Goal: Book appointment/travel/reservation

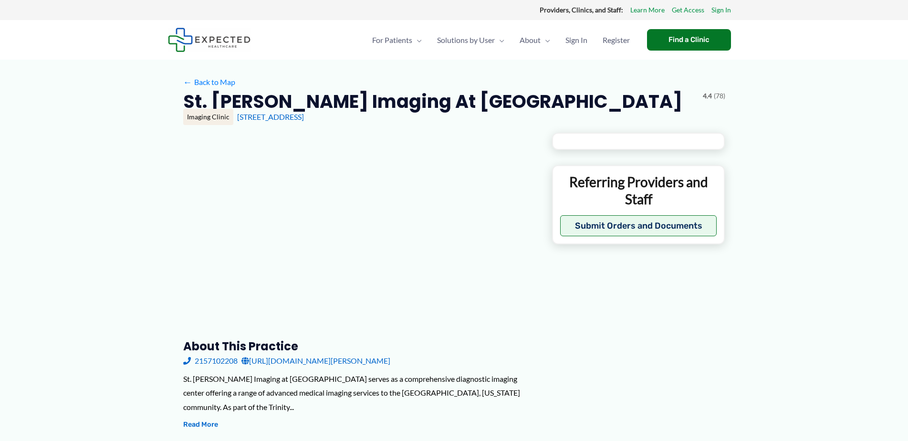
type input "**********"
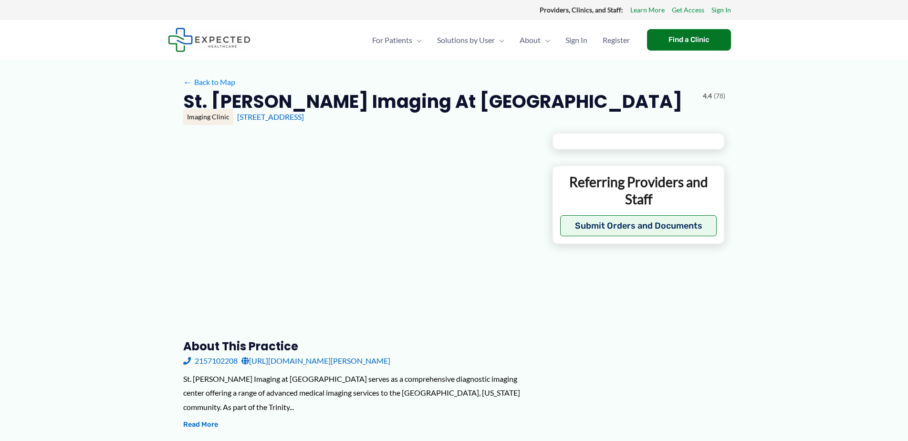
type input "**********"
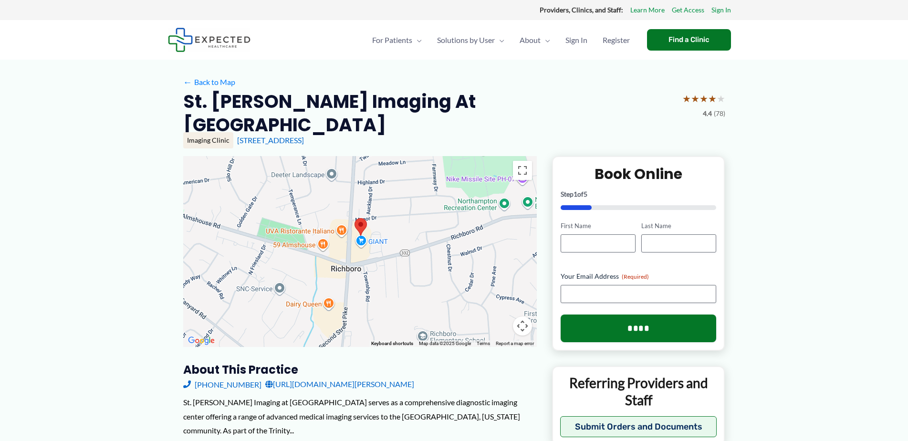
drag, startPoint x: 351, startPoint y: 205, endPoint x: 352, endPoint y: 190, distance: 14.8
click at [352, 190] on div at bounding box center [360, 251] width 354 height 191
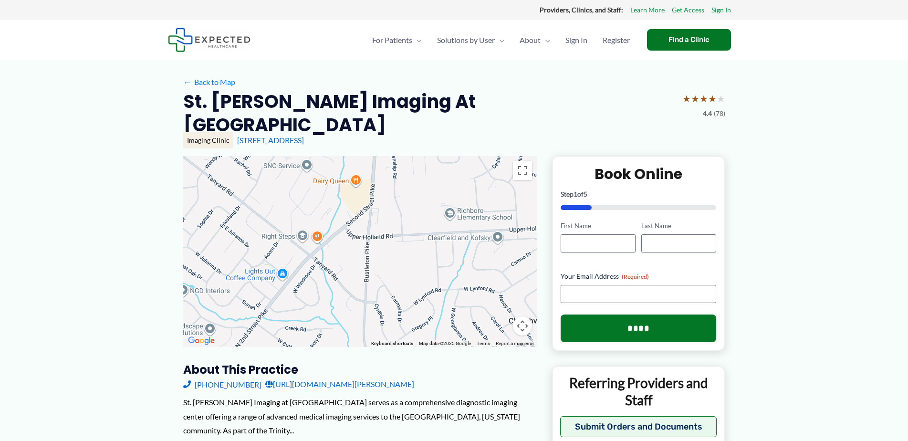
drag, startPoint x: 388, startPoint y: 287, endPoint x: 419, endPoint y: 165, distance: 126.5
click at [417, 162] on div at bounding box center [360, 251] width 354 height 191
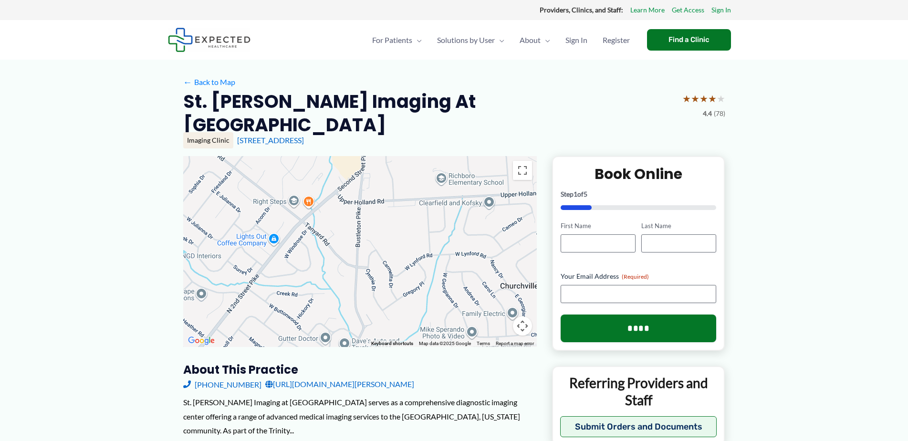
drag, startPoint x: 365, startPoint y: 289, endPoint x: 355, endPoint y: 255, distance: 34.9
click at [355, 255] on div at bounding box center [360, 251] width 354 height 191
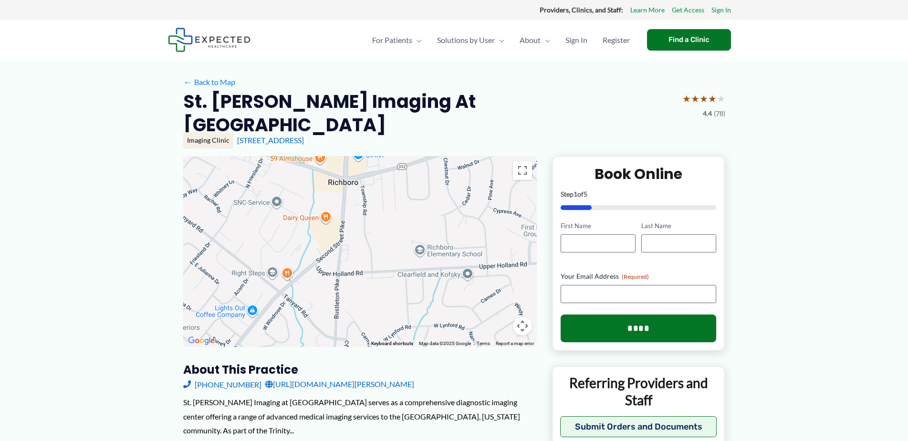
drag, startPoint x: 375, startPoint y: 184, endPoint x: 349, endPoint y: 265, distance: 85.0
click at [349, 265] on div at bounding box center [360, 251] width 354 height 191
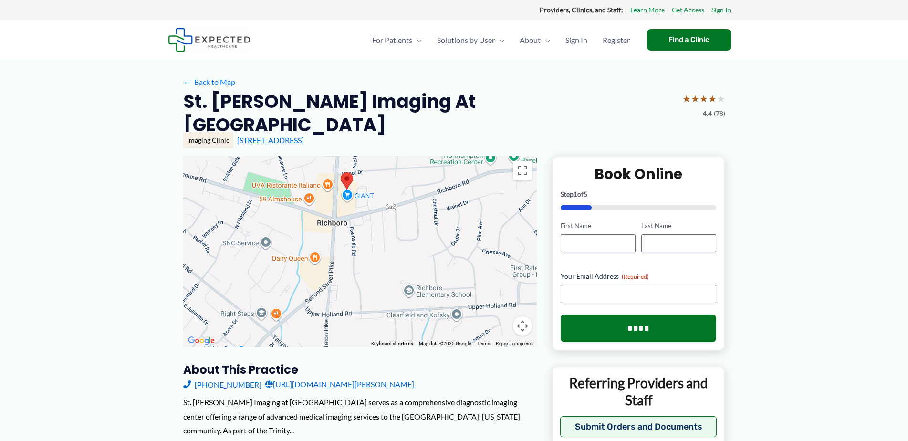
drag, startPoint x: 363, startPoint y: 210, endPoint x: 359, endPoint y: 240, distance: 30.4
click at [359, 240] on div at bounding box center [360, 251] width 354 height 191
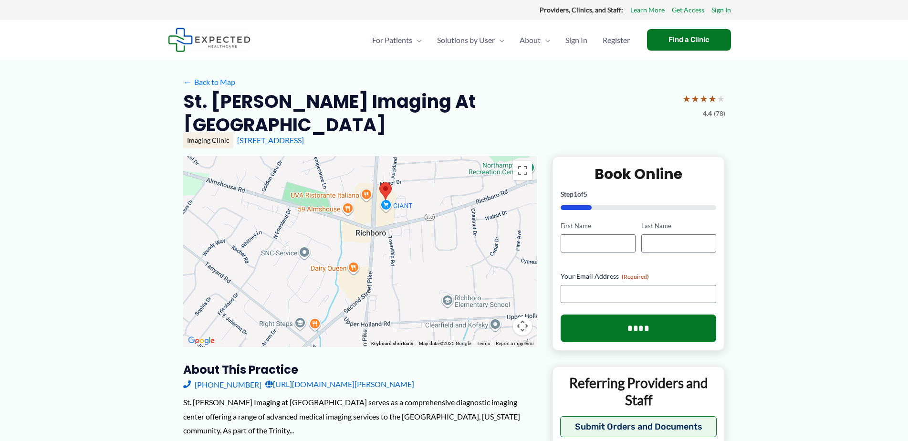
drag, startPoint x: 278, startPoint y: 205, endPoint x: 316, endPoint y: 216, distance: 40.3
click at [316, 216] on div at bounding box center [360, 251] width 354 height 191
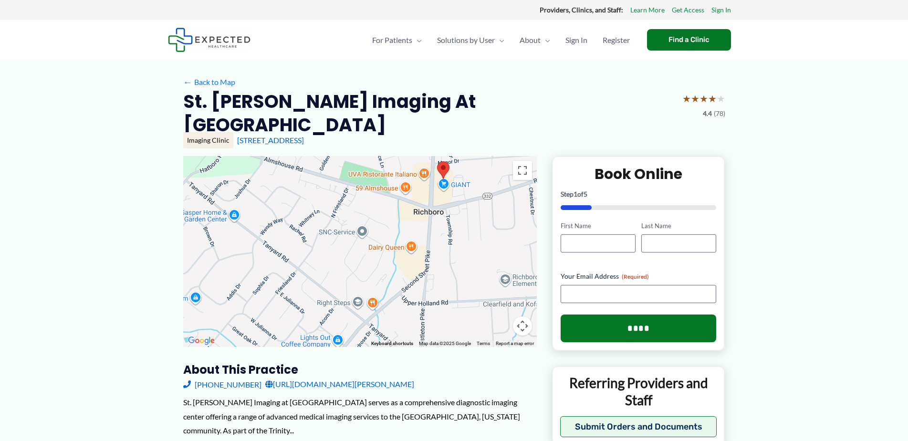
drag, startPoint x: 267, startPoint y: 191, endPoint x: 325, endPoint y: 171, distance: 61.1
click at [325, 171] on div at bounding box center [360, 251] width 354 height 191
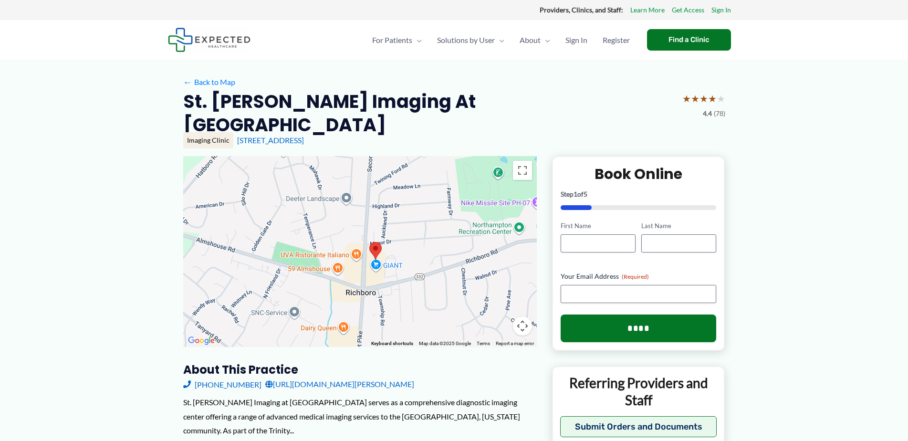
drag, startPoint x: 446, startPoint y: 171, endPoint x: 377, endPoint y: 254, distance: 108.1
click at [377, 254] on div at bounding box center [360, 251] width 354 height 191
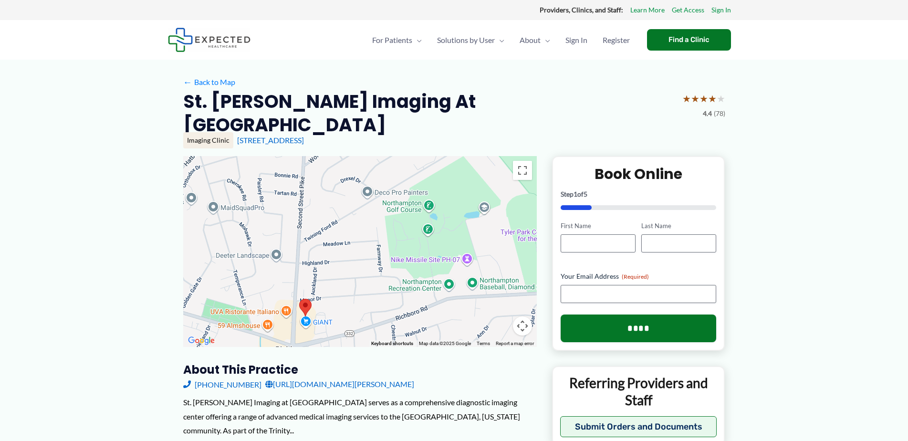
drag, startPoint x: 457, startPoint y: 186, endPoint x: 388, endPoint y: 242, distance: 89.2
click at [388, 242] on div at bounding box center [360, 251] width 354 height 191
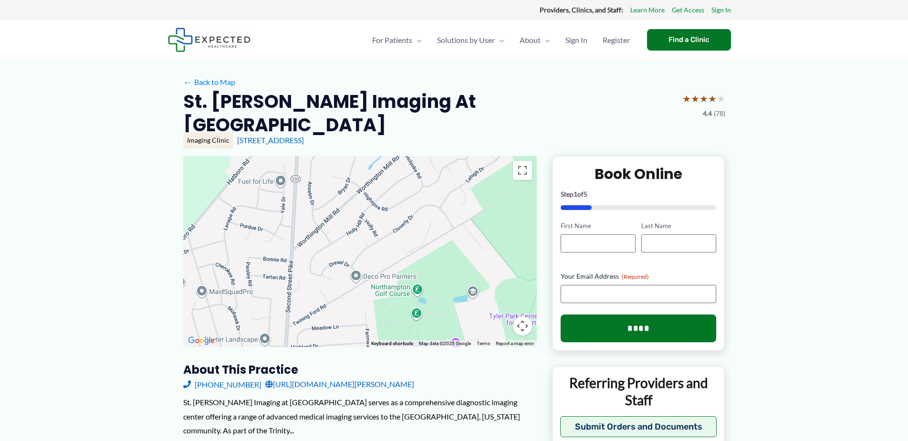
drag, startPoint x: 457, startPoint y: 182, endPoint x: 447, endPoint y: 266, distance: 84.6
click at [447, 266] on div at bounding box center [360, 251] width 354 height 191
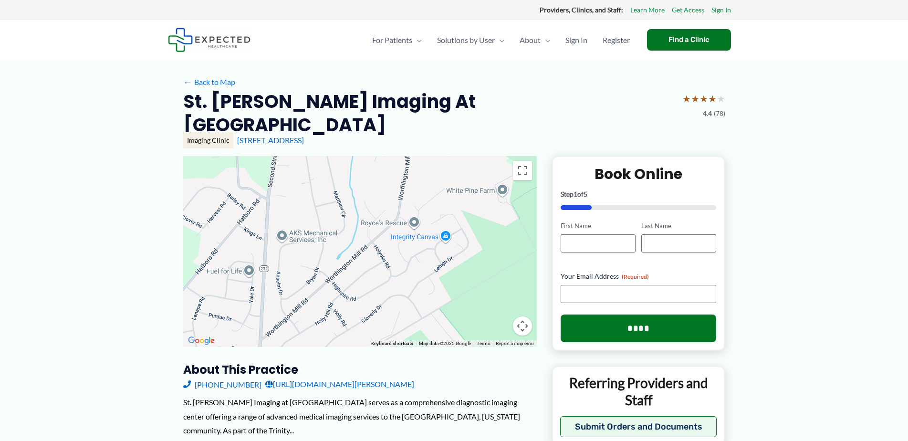
drag, startPoint x: 427, startPoint y: 178, endPoint x: 395, endPoint y: 269, distance: 96.6
click at [395, 269] on div at bounding box center [360, 251] width 354 height 191
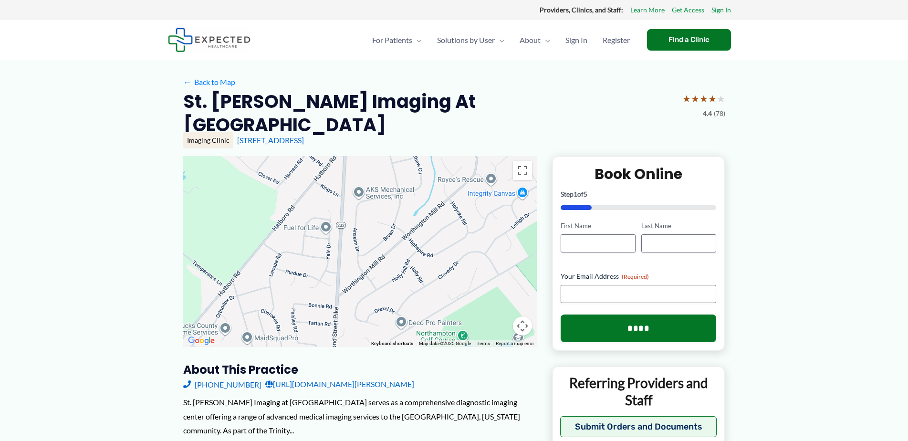
drag, startPoint x: 423, startPoint y: 209, endPoint x: 501, endPoint y: 167, distance: 88.8
click at [501, 167] on div at bounding box center [360, 251] width 354 height 191
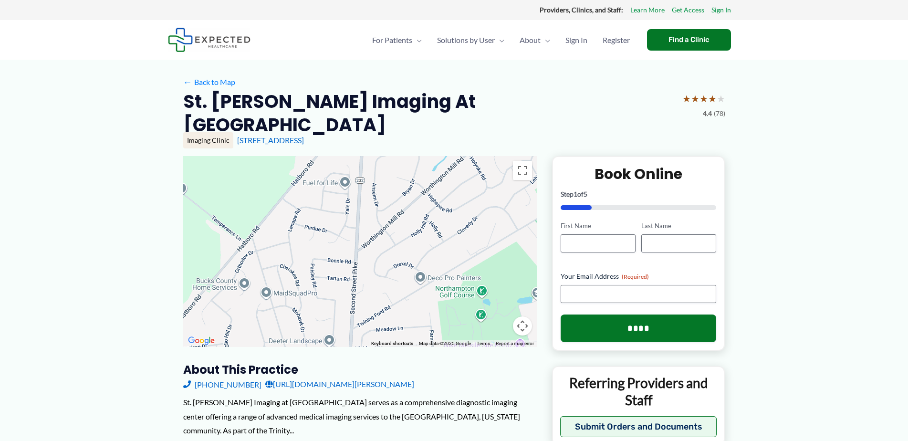
drag, startPoint x: 465, startPoint y: 254, endPoint x: 481, endPoint y: 152, distance: 102.9
click at [481, 156] on div at bounding box center [360, 251] width 354 height 191
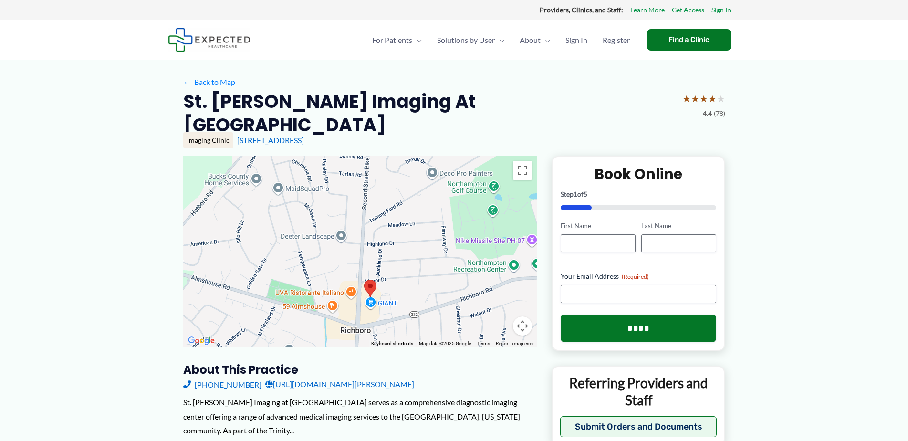
drag, startPoint x: 442, startPoint y: 241, endPoint x: 457, endPoint y: 155, distance: 87.2
click at [457, 156] on div at bounding box center [360, 251] width 354 height 191
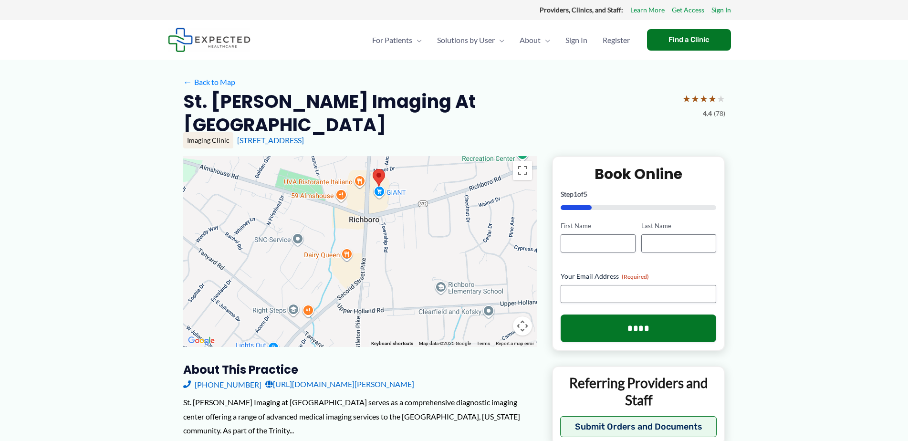
drag, startPoint x: 406, startPoint y: 248, endPoint x: 401, endPoint y: 218, distance: 31.1
click at [401, 218] on div at bounding box center [360, 251] width 354 height 191
click at [373, 169] on area at bounding box center [373, 169] width 0 height 0
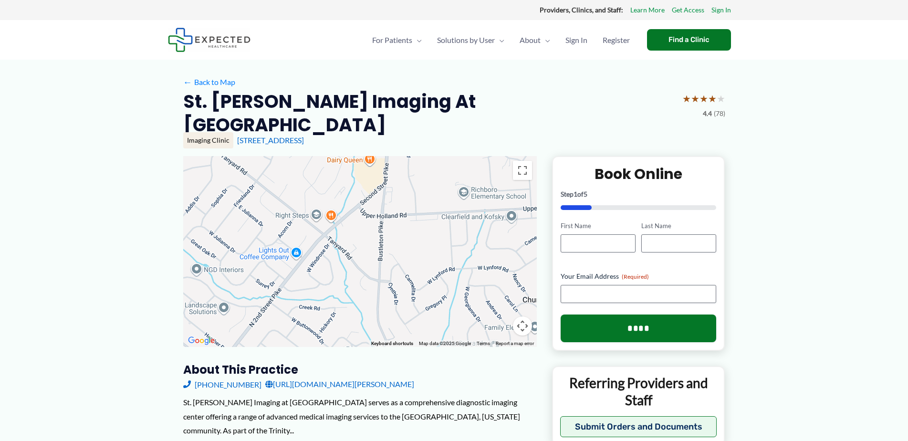
drag, startPoint x: 394, startPoint y: 264, endPoint x: 412, endPoint y: 180, distance: 86.3
click at [418, 168] on div at bounding box center [360, 251] width 354 height 191
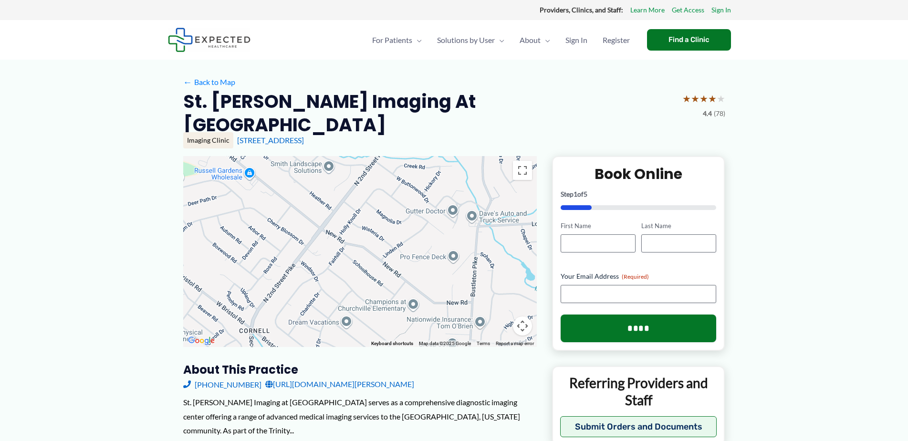
drag, startPoint x: 304, startPoint y: 310, endPoint x: 413, endPoint y: 167, distance: 179.5
click at [413, 167] on div at bounding box center [360, 251] width 354 height 191
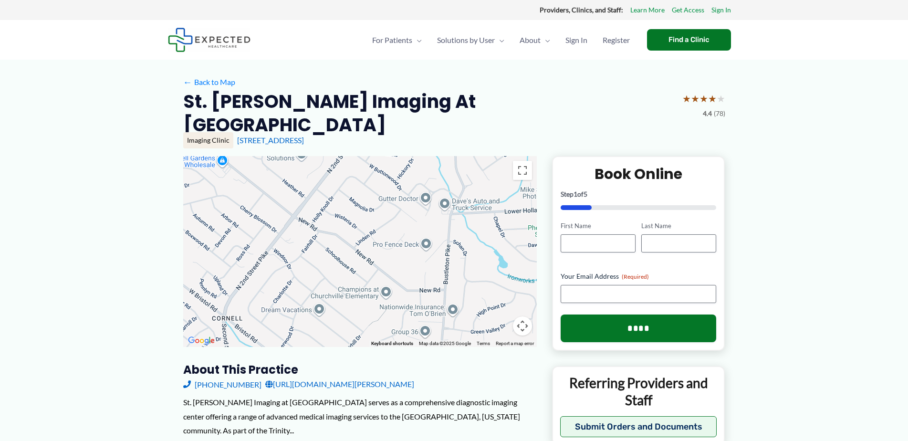
drag, startPoint x: 347, startPoint y: 275, endPoint x: 317, endPoint y: 265, distance: 31.2
click at [317, 265] on div at bounding box center [360, 251] width 354 height 191
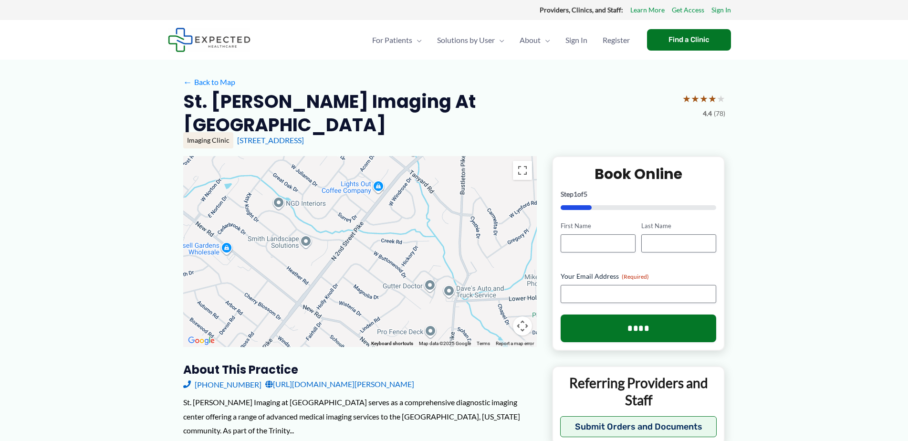
drag, startPoint x: 359, startPoint y: 190, endPoint x: 369, endPoint y: 272, distance: 83.2
click at [369, 272] on div at bounding box center [360, 251] width 354 height 191
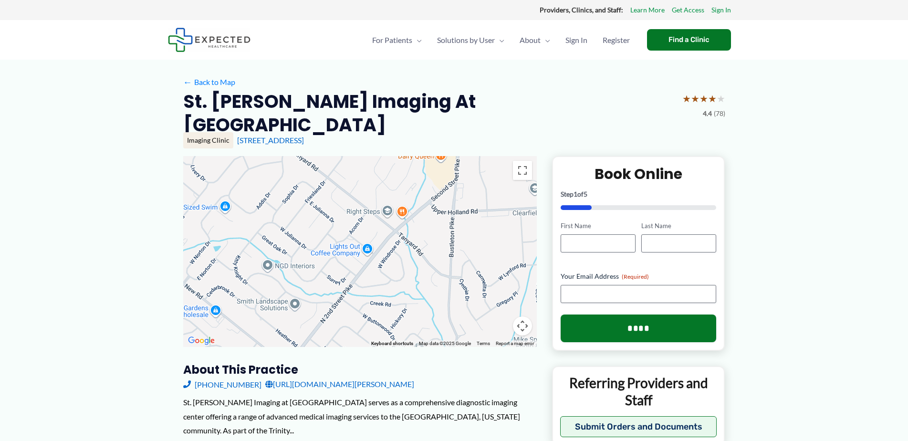
drag, startPoint x: 414, startPoint y: 205, endPoint x: 400, endPoint y: 269, distance: 65.3
click at [400, 269] on div at bounding box center [360, 251] width 354 height 191
click at [434, 216] on div at bounding box center [360, 251] width 354 height 191
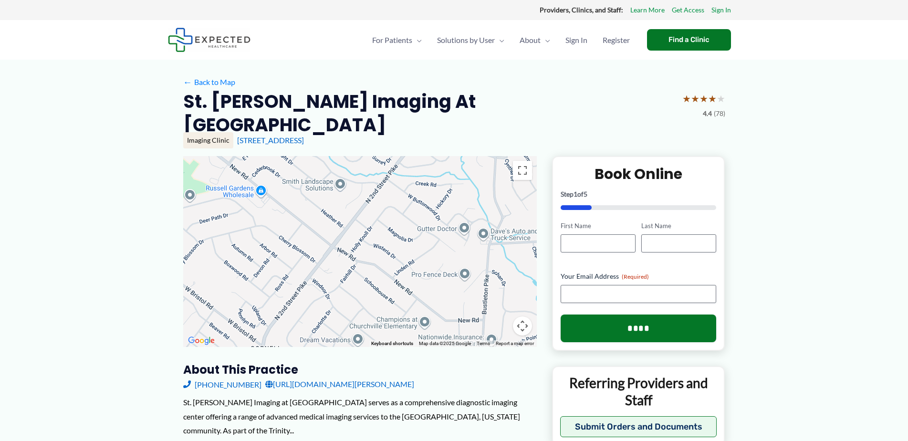
drag, startPoint x: 356, startPoint y: 301, endPoint x: 407, endPoint y: 169, distance: 140.8
click at [407, 169] on div at bounding box center [360, 251] width 354 height 191
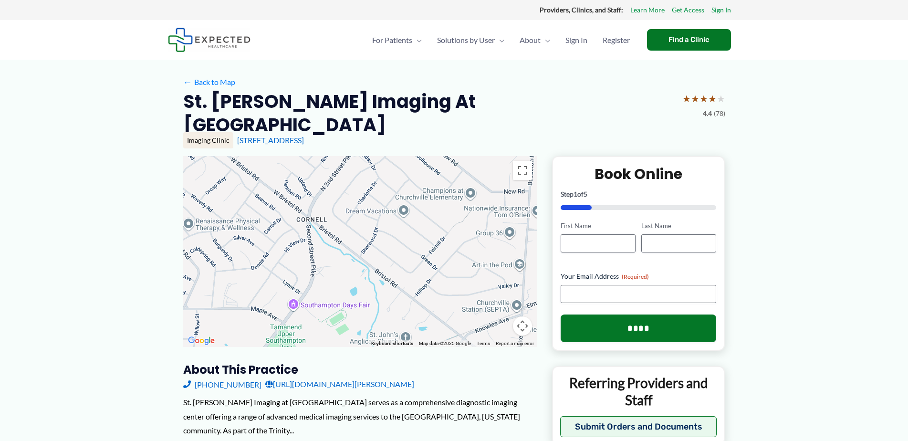
drag, startPoint x: 322, startPoint y: 283, endPoint x: 368, endPoint y: 146, distance: 144.5
click at [368, 156] on div at bounding box center [360, 251] width 354 height 191
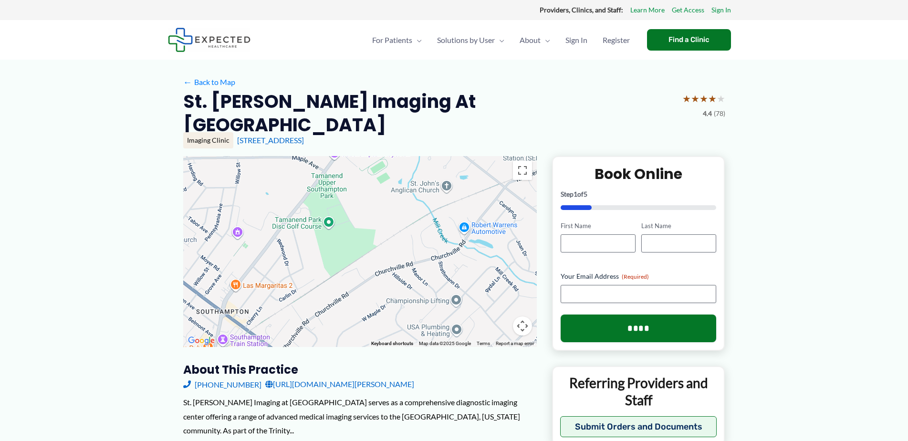
drag, startPoint x: 345, startPoint y: 257, endPoint x: 370, endPoint y: 157, distance: 102.4
click at [368, 157] on div at bounding box center [360, 251] width 354 height 191
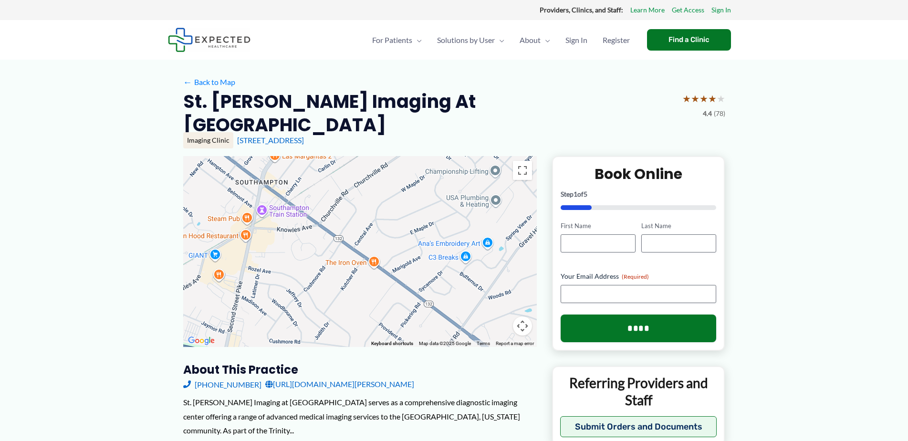
drag, startPoint x: 316, startPoint y: 262, endPoint x: 350, endPoint y: 162, distance: 106.2
click at [350, 162] on div at bounding box center [360, 251] width 354 height 191
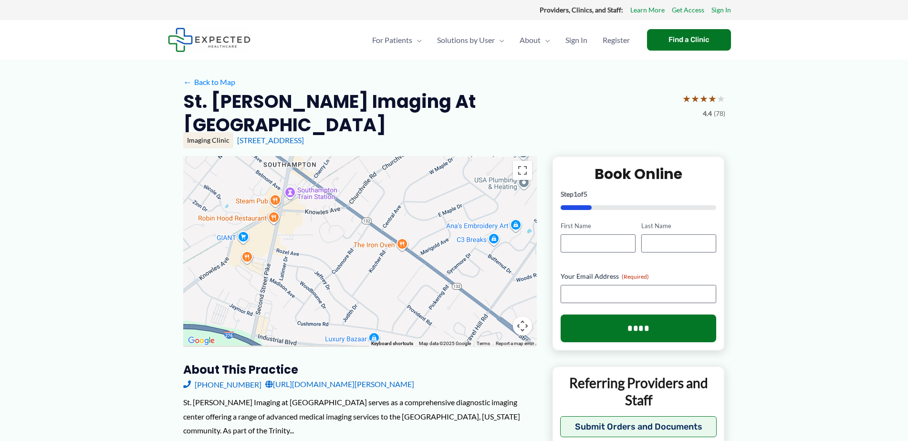
drag, startPoint x: 292, startPoint y: 191, endPoint x: 321, endPoint y: 175, distance: 32.5
click at [321, 175] on div at bounding box center [360, 251] width 354 height 191
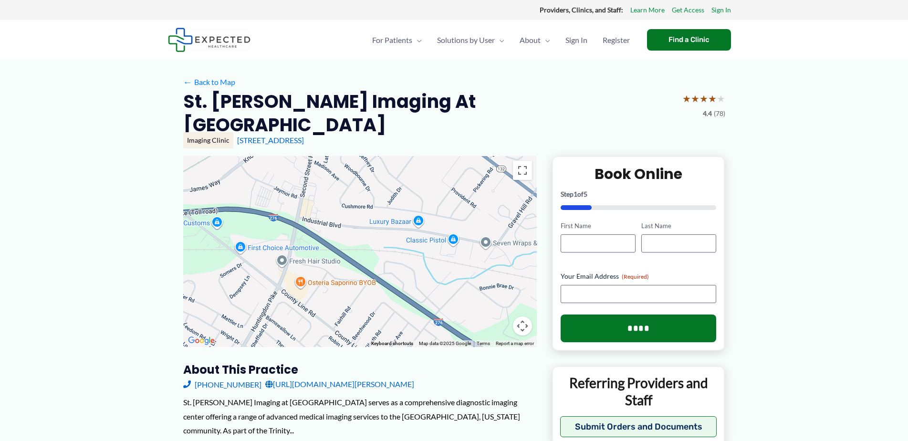
drag, startPoint x: 295, startPoint y: 272, endPoint x: 340, endPoint y: 153, distance: 127.0
click at [340, 156] on div at bounding box center [360, 251] width 354 height 191
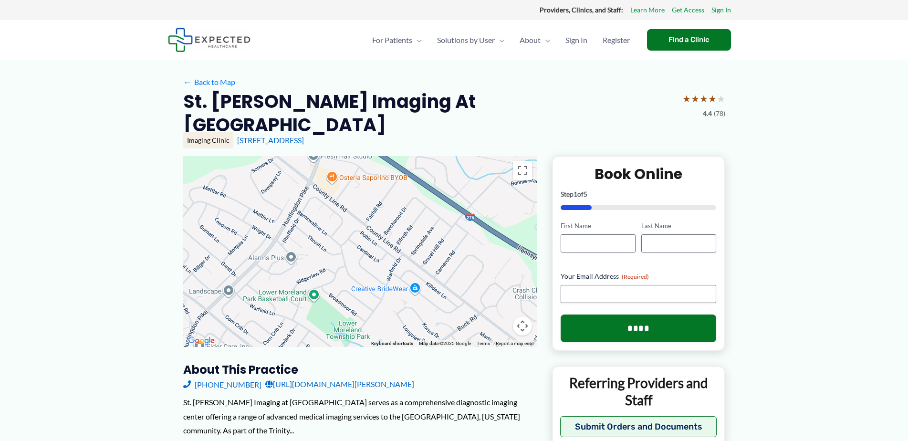
drag, startPoint x: 301, startPoint y: 281, endPoint x: 334, endPoint y: 174, distance: 111.4
click at [334, 174] on div at bounding box center [360, 251] width 354 height 191
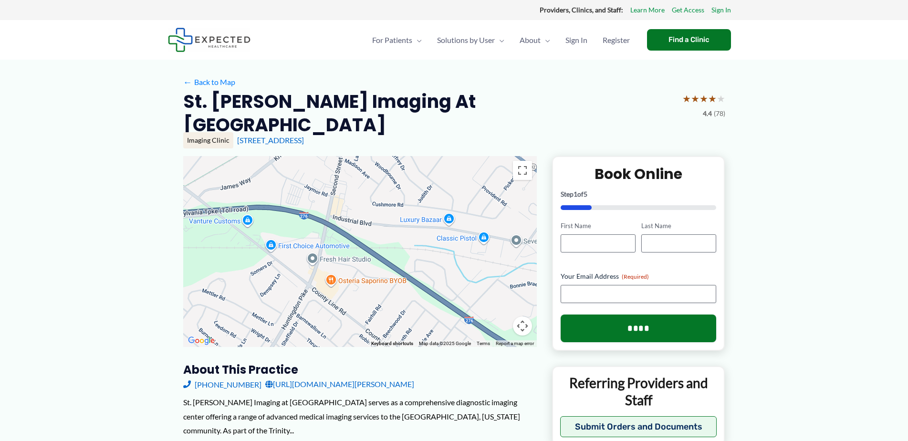
drag, startPoint x: 334, startPoint y: 168, endPoint x: 334, endPoint y: 274, distance: 105.9
click at [334, 274] on div at bounding box center [360, 251] width 354 height 191
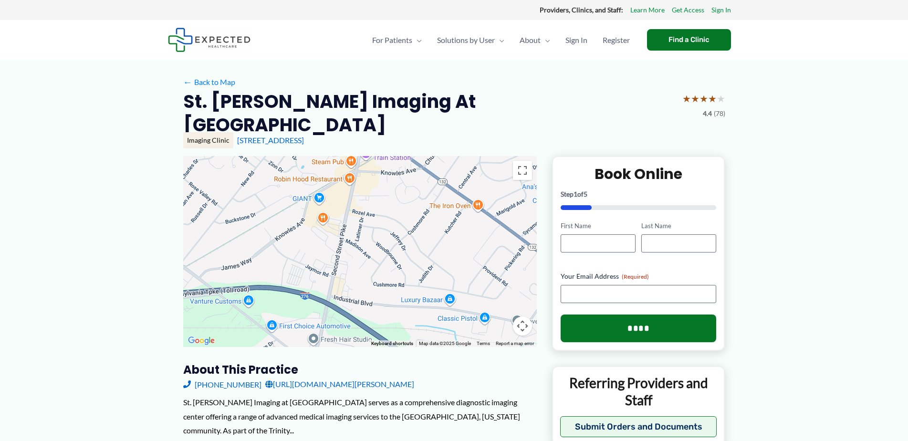
drag, startPoint x: 373, startPoint y: 196, endPoint x: 374, endPoint y: 297, distance: 101.1
click at [375, 297] on div at bounding box center [360, 251] width 354 height 191
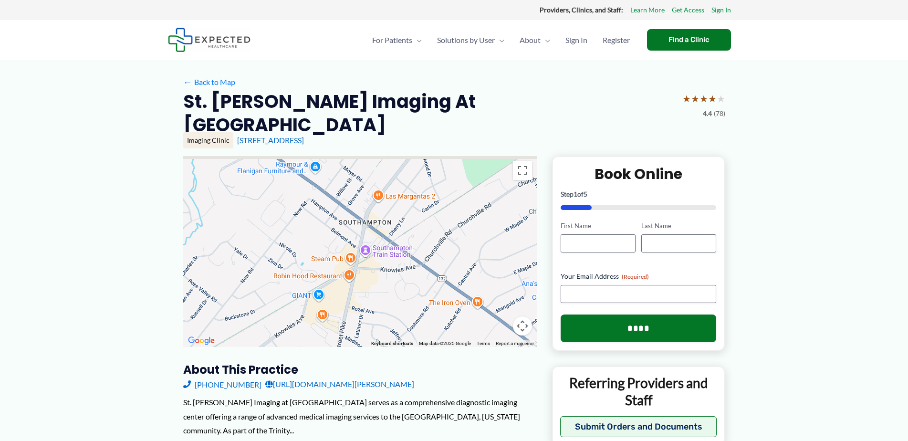
drag, startPoint x: 376, startPoint y: 227, endPoint x: 374, endPoint y: 301, distance: 74.0
click at [375, 300] on div at bounding box center [360, 251] width 354 height 191
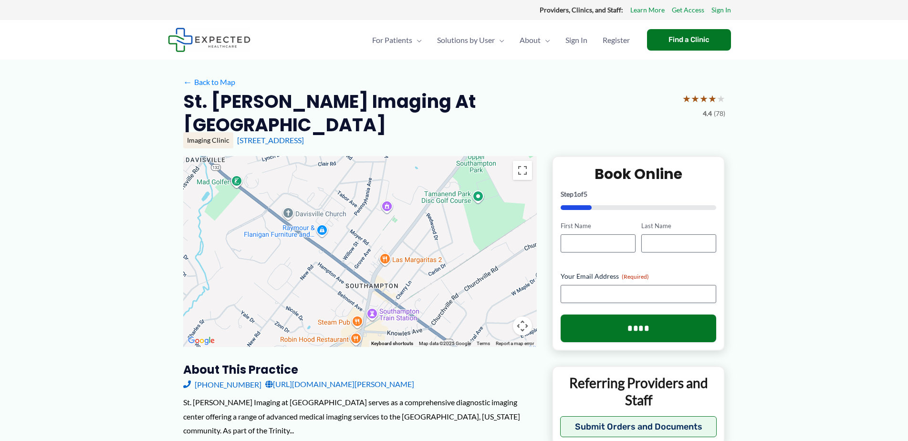
drag, startPoint x: 380, startPoint y: 231, endPoint x: 390, endPoint y: 294, distance: 64.2
click at [390, 293] on div at bounding box center [360, 251] width 354 height 191
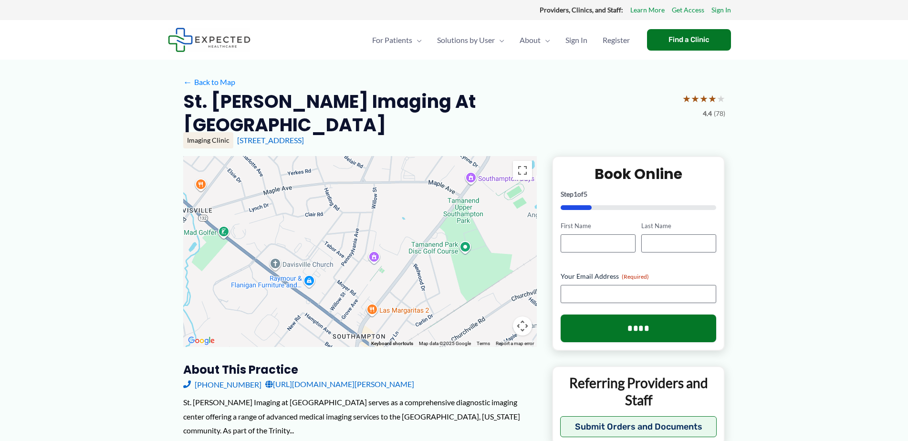
drag, startPoint x: 406, startPoint y: 254, endPoint x: 391, endPoint y: 300, distance: 47.5
click at [391, 300] on div at bounding box center [360, 251] width 354 height 191
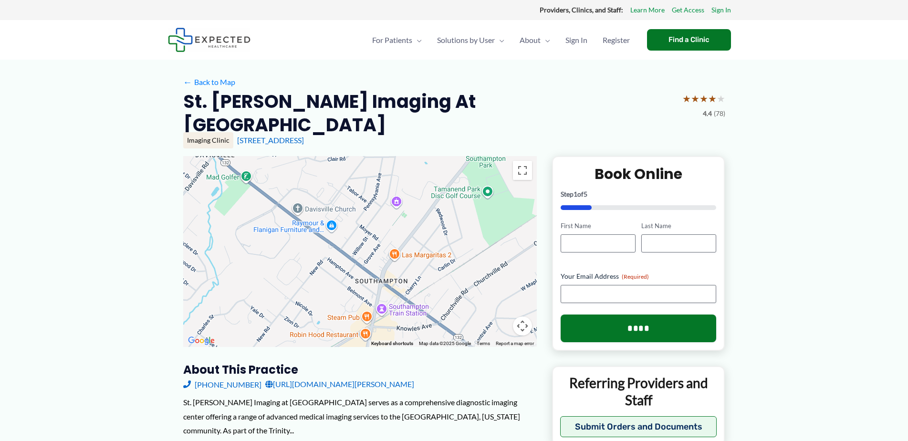
drag, startPoint x: 394, startPoint y: 290, endPoint x: 418, endPoint y: 230, distance: 64.2
click at [418, 230] on div at bounding box center [360, 251] width 354 height 191
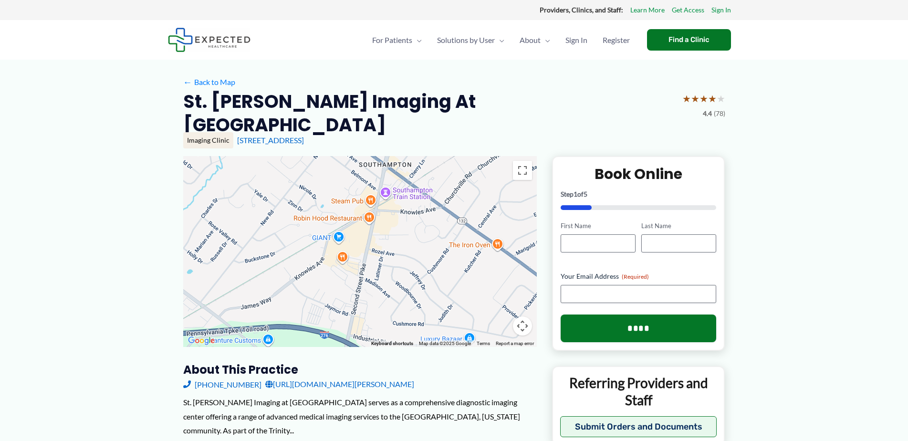
drag, startPoint x: 389, startPoint y: 307, endPoint x: 394, endPoint y: 191, distance: 115.6
click at [394, 191] on div at bounding box center [360, 251] width 354 height 191
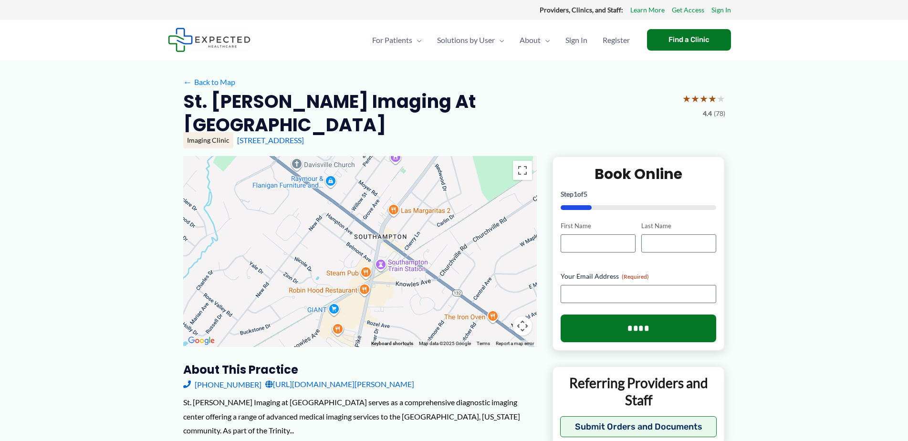
drag, startPoint x: 394, startPoint y: 191, endPoint x: 389, endPoint y: 265, distance: 73.7
click at [389, 265] on div at bounding box center [360, 251] width 354 height 191
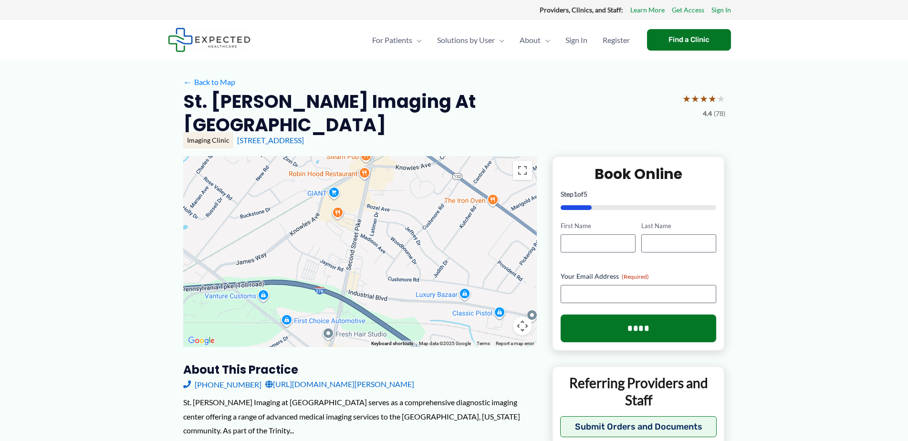
drag, startPoint x: 385, startPoint y: 295, endPoint x: 386, endPoint y: 176, distance: 119.3
click at [386, 176] on div at bounding box center [360, 251] width 354 height 191
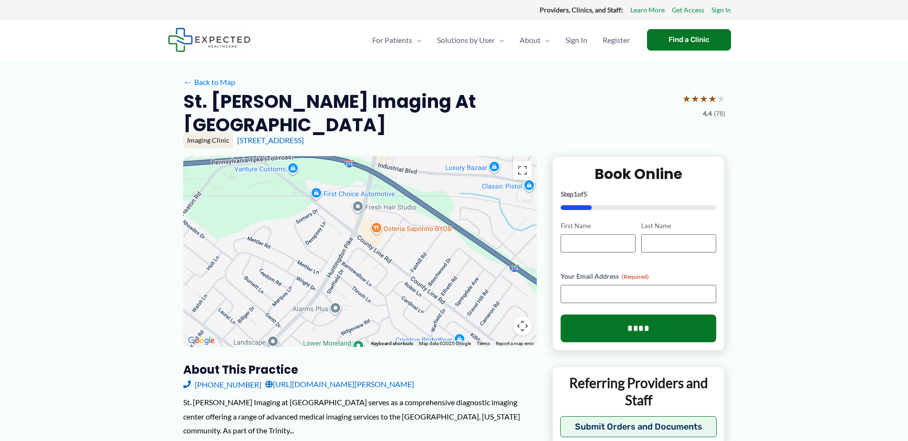
drag, startPoint x: 358, startPoint y: 298, endPoint x: 390, endPoint y: 169, distance: 132.7
click at [390, 169] on div at bounding box center [360, 251] width 354 height 191
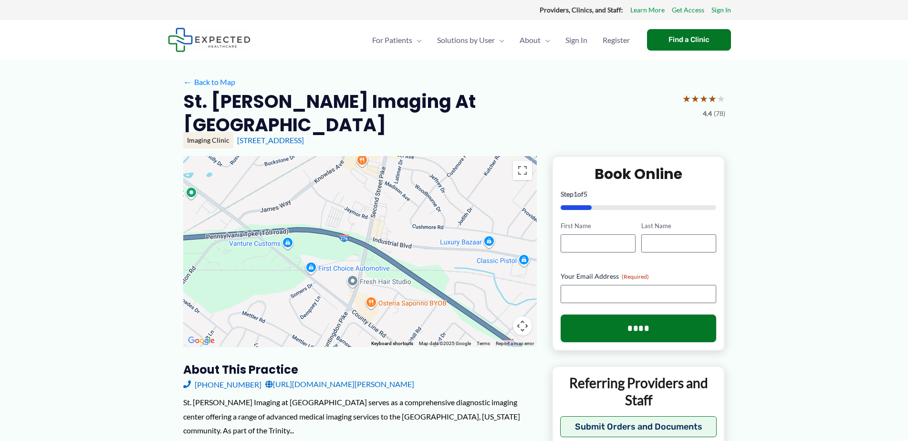
drag, startPoint x: 377, startPoint y: 191, endPoint x: 372, endPoint y: 270, distance: 78.9
click at [372, 270] on div at bounding box center [360, 251] width 354 height 191
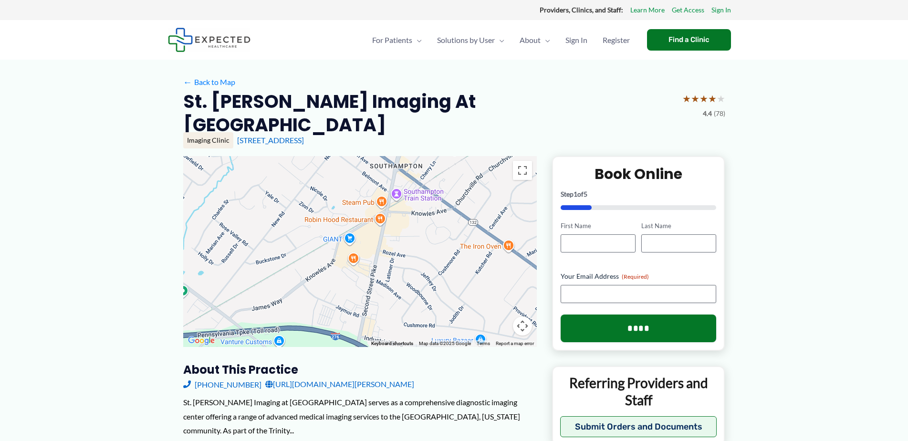
drag, startPoint x: 385, startPoint y: 179, endPoint x: 375, endPoint y: 284, distance: 105.4
click at [375, 284] on div at bounding box center [360, 251] width 354 height 191
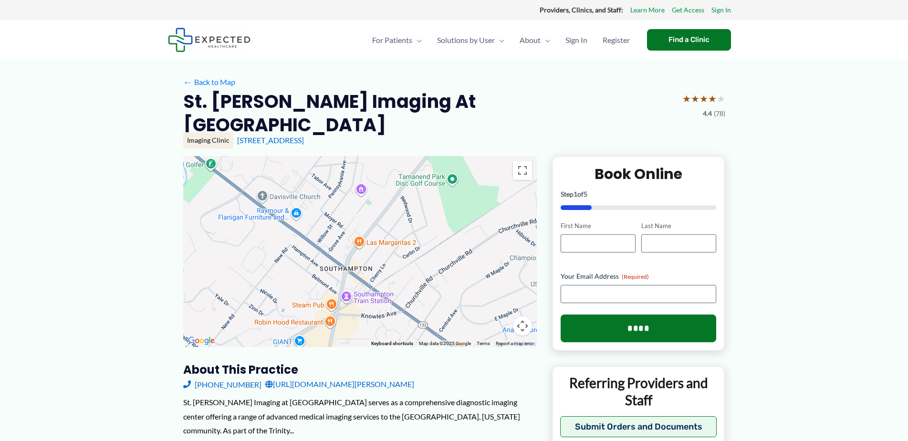
drag, startPoint x: 435, startPoint y: 183, endPoint x: 391, endPoint y: 268, distance: 95.8
click at [391, 268] on div at bounding box center [360, 251] width 354 height 191
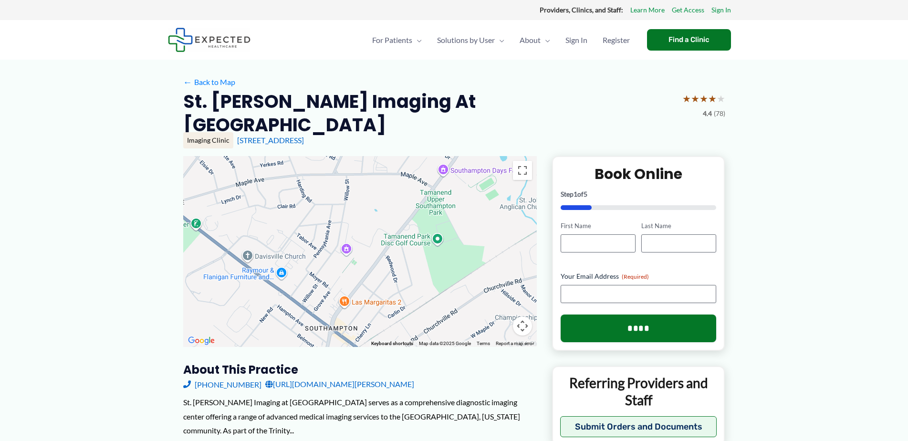
drag, startPoint x: 395, startPoint y: 209, endPoint x: 381, endPoint y: 271, distance: 64.0
click at [381, 271] on div at bounding box center [360, 251] width 354 height 191
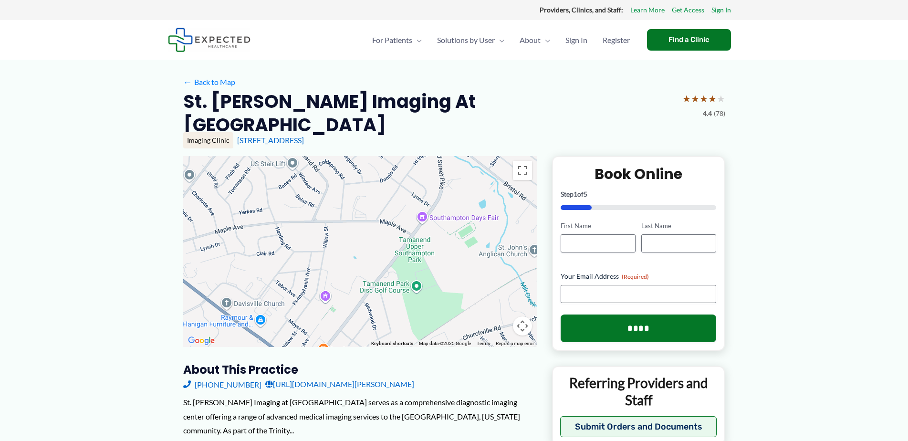
drag, startPoint x: 420, startPoint y: 226, endPoint x: 401, endPoint y: 267, distance: 45.5
click at [401, 267] on div at bounding box center [360, 251] width 354 height 191
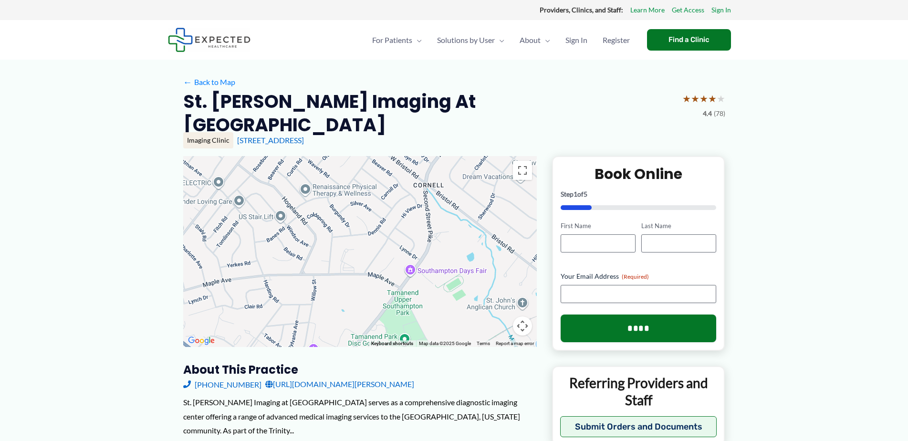
drag, startPoint x: 435, startPoint y: 221, endPoint x: 422, endPoint y: 273, distance: 53.0
click at [423, 276] on div at bounding box center [360, 251] width 354 height 191
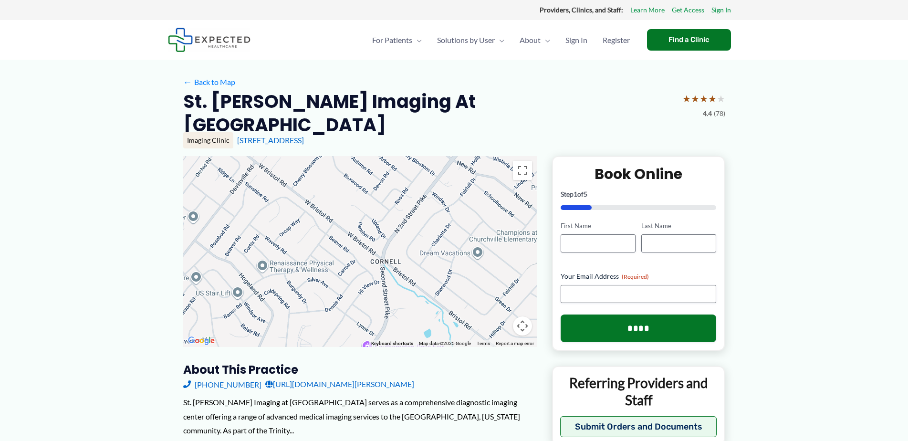
drag, startPoint x: 452, startPoint y: 231, endPoint x: 413, endPoint y: 301, distance: 80.1
click at [413, 301] on div at bounding box center [360, 251] width 354 height 191
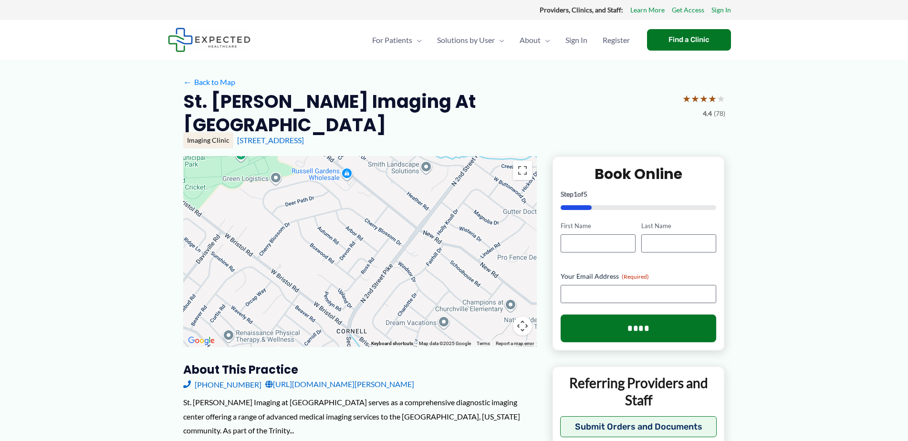
drag, startPoint x: 409, startPoint y: 223, endPoint x: 373, endPoint y: 298, distance: 83.6
click at [374, 298] on div at bounding box center [360, 251] width 354 height 191
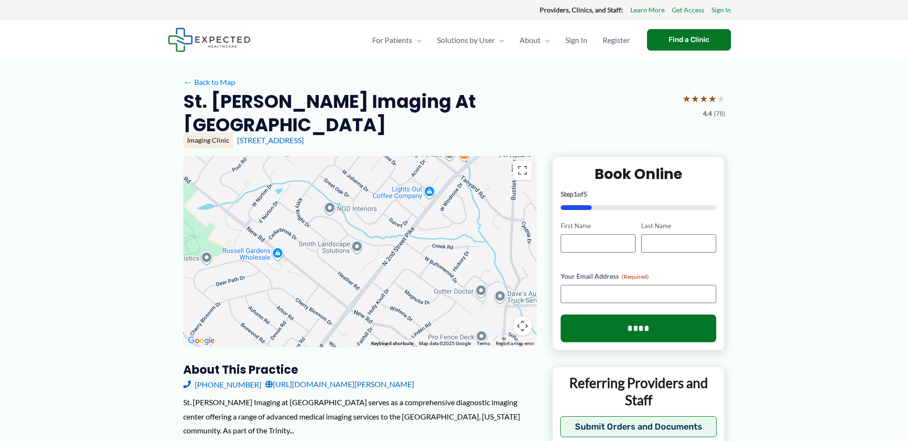
drag, startPoint x: 435, startPoint y: 229, endPoint x: 362, endPoint y: 307, distance: 106.3
click at [363, 307] on div at bounding box center [360, 251] width 354 height 191
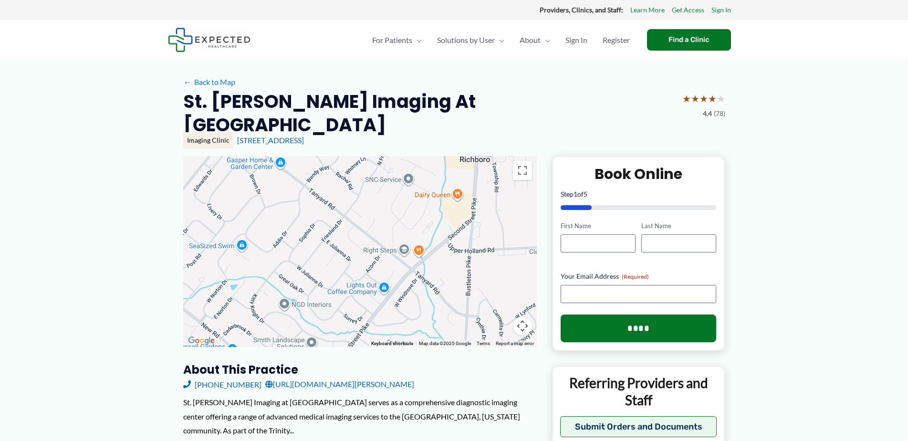
drag, startPoint x: 435, startPoint y: 219, endPoint x: 399, endPoint y: 311, distance: 98.8
click at [399, 311] on div at bounding box center [360, 251] width 354 height 191
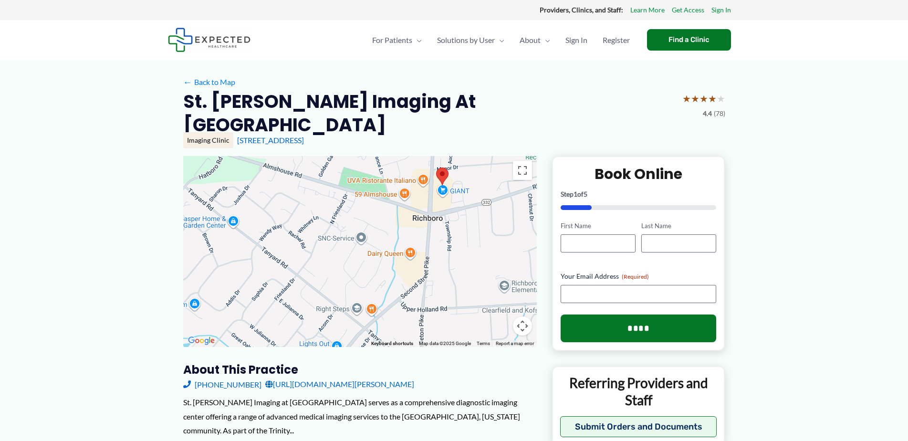
drag, startPoint x: 457, startPoint y: 247, endPoint x: 404, endPoint y: 300, distance: 74.9
click at [404, 300] on div at bounding box center [360, 251] width 354 height 191
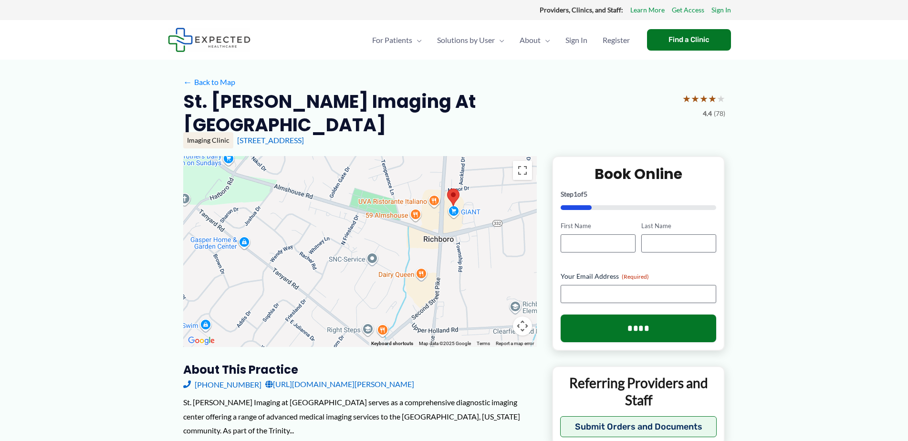
drag, startPoint x: 248, startPoint y: 200, endPoint x: 275, endPoint y: 207, distance: 28.5
click at [275, 207] on div at bounding box center [360, 251] width 354 height 191
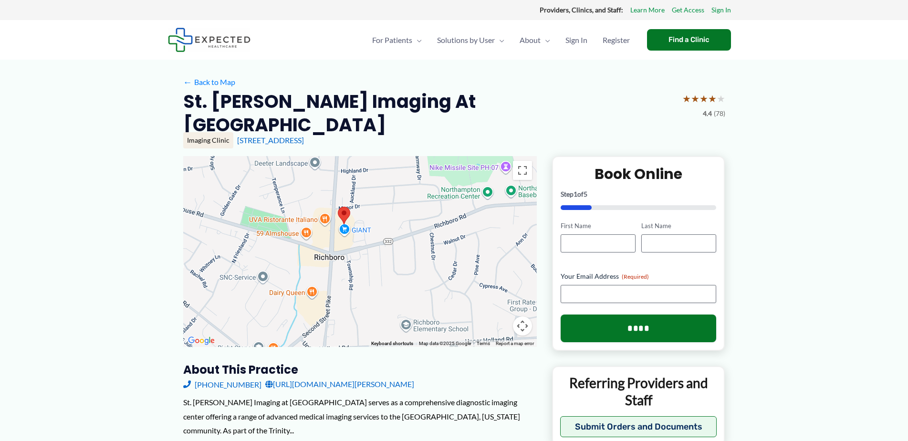
drag, startPoint x: 481, startPoint y: 234, endPoint x: 373, endPoint y: 254, distance: 110.1
click at [373, 254] on div at bounding box center [360, 251] width 354 height 191
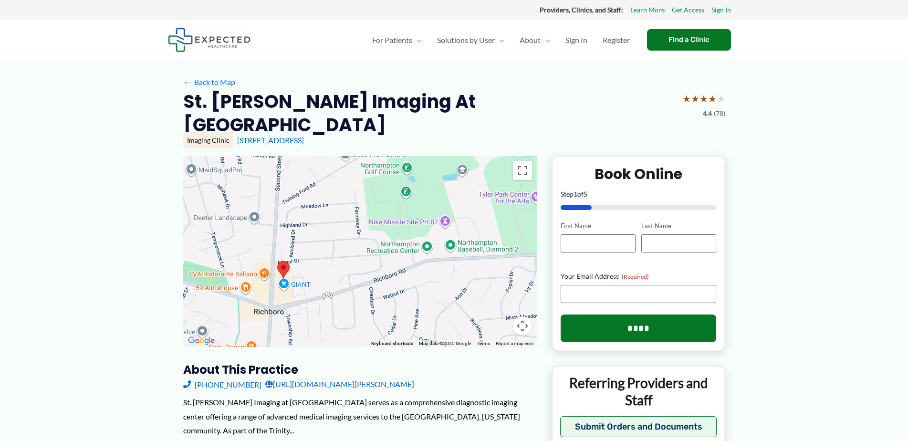
drag, startPoint x: 469, startPoint y: 224, endPoint x: 408, endPoint y: 281, distance: 83.4
click at [408, 281] on div at bounding box center [360, 251] width 354 height 191
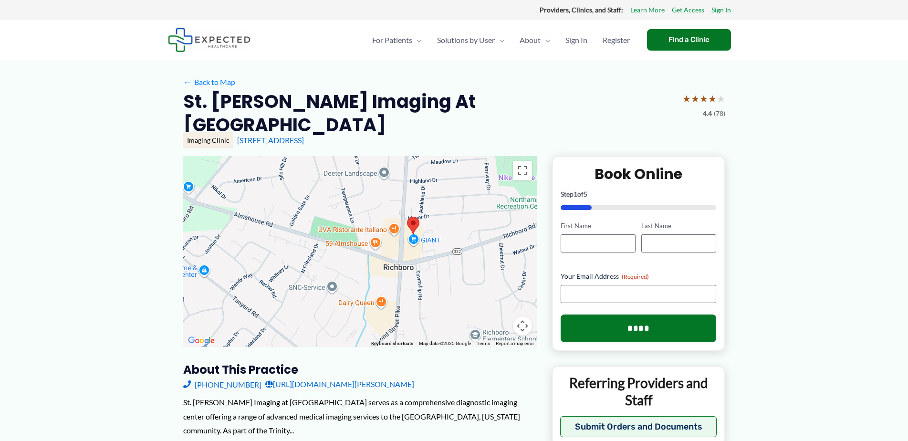
drag, startPoint x: 315, startPoint y: 264, endPoint x: 448, endPoint y: 220, distance: 139.9
click at [448, 220] on div at bounding box center [360, 251] width 354 height 191
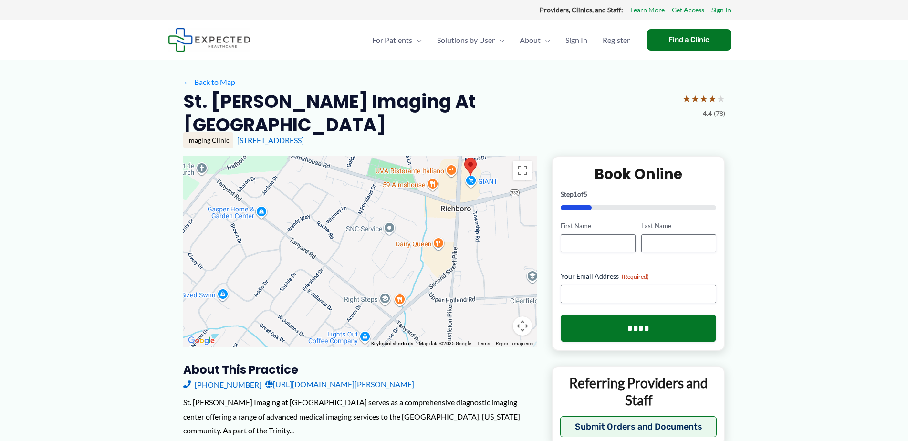
drag, startPoint x: 421, startPoint y: 284, endPoint x: 465, endPoint y: 231, distance: 68.8
click at [481, 225] on div at bounding box center [360, 251] width 354 height 191
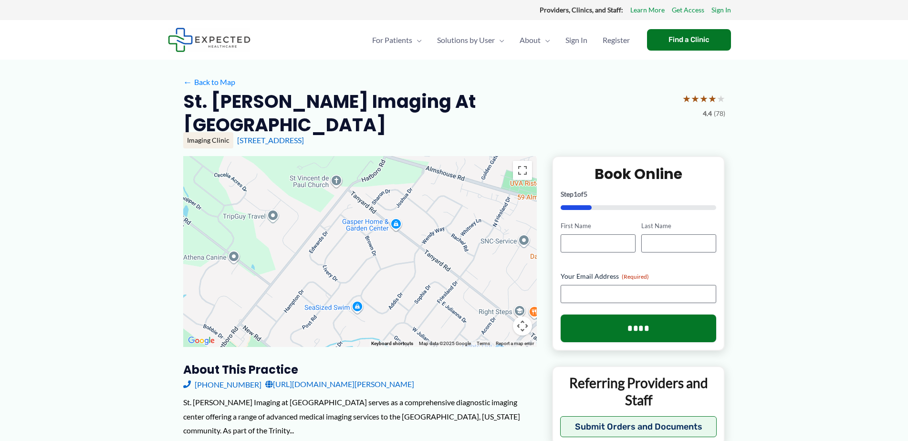
drag, startPoint x: 281, startPoint y: 254, endPoint x: 388, endPoint y: 250, distance: 106.4
click at [397, 255] on div at bounding box center [360, 251] width 354 height 191
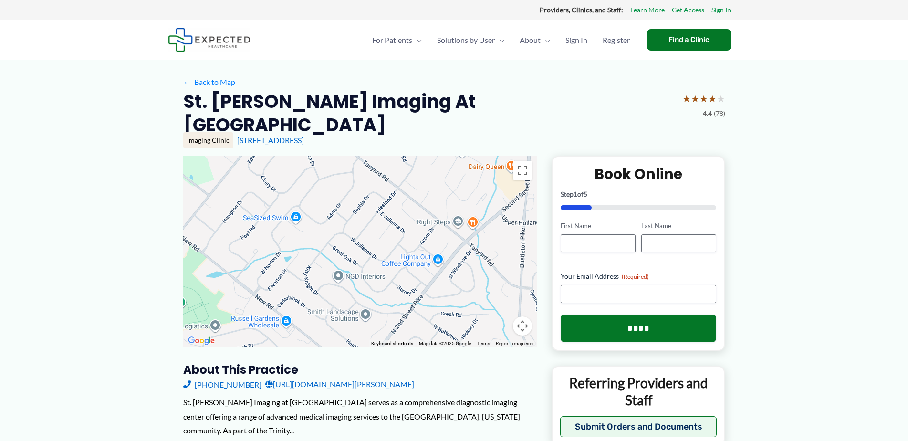
drag, startPoint x: 380, startPoint y: 265, endPoint x: 352, endPoint y: 194, distance: 76.9
click at [352, 194] on div at bounding box center [360, 251] width 354 height 191
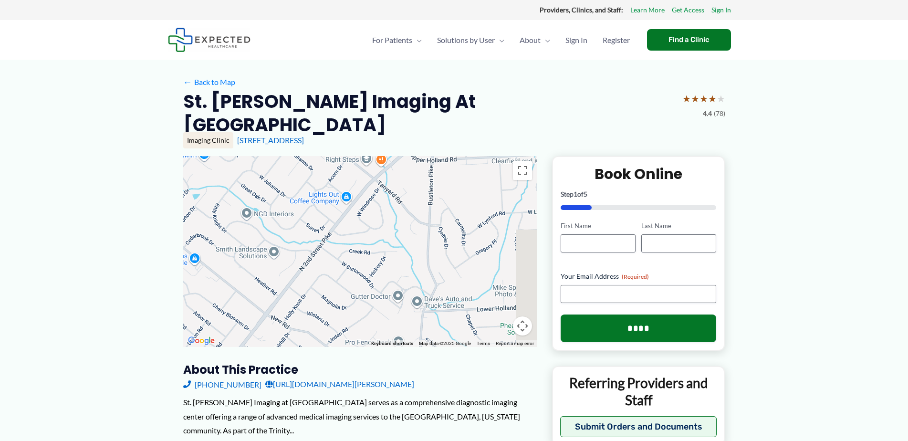
drag, startPoint x: 432, startPoint y: 298, endPoint x: 302, endPoint y: 219, distance: 151.5
click at [302, 219] on div at bounding box center [360, 251] width 354 height 191
